Goal: Task Accomplishment & Management: Manage account settings

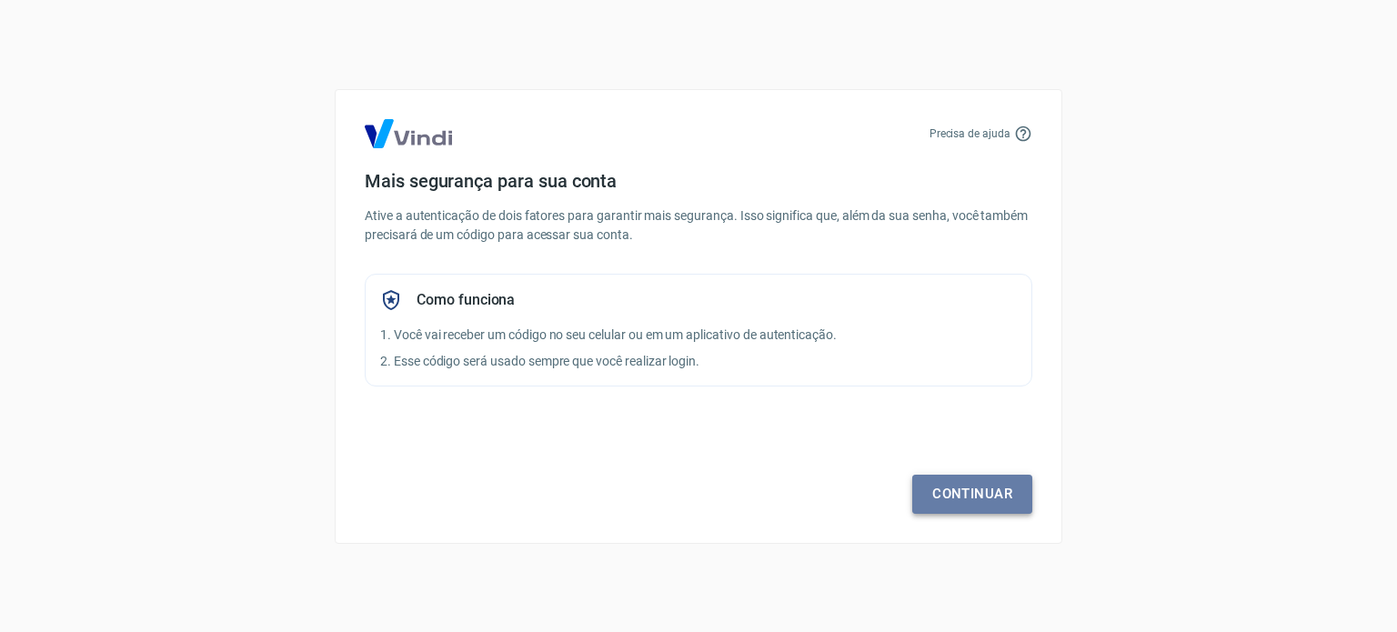
click at [958, 484] on link "Continuar" at bounding box center [972, 494] width 120 height 38
